Goal: Transaction & Acquisition: Purchase product/service

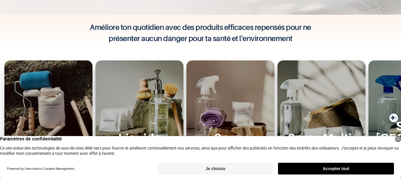
click at [218, 166] on button "Je choisis" at bounding box center [215, 169] width 116 height 12
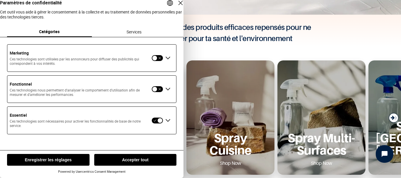
click at [133, 161] on button "Accepter tout" at bounding box center [135, 160] width 82 height 12
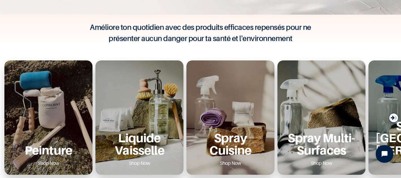
click at [48, 122] on div "Peinture Shop Now" at bounding box center [48, 117] width 88 height 114
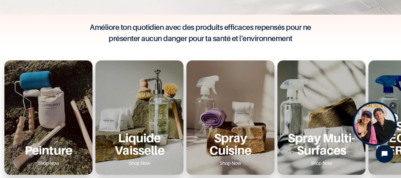
click at [55, 112] on div "Peinture Shop Now" at bounding box center [48, 117] width 88 height 114
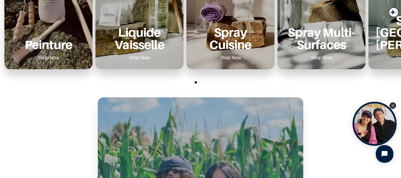
click at [47, 58] on link "Shop Now" at bounding box center [48, 57] width 35 height 9
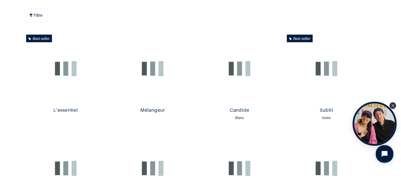
scroll to position [317, 0]
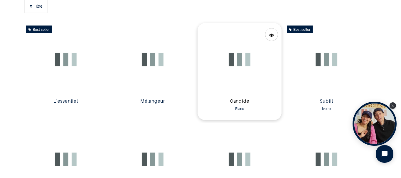
click at [240, 98] on link "Candide" at bounding box center [239, 101] width 79 height 7
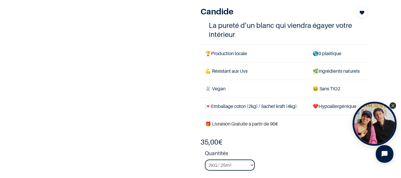
scroll to position [70, 0]
